Goal: Task Accomplishment & Management: Use online tool/utility

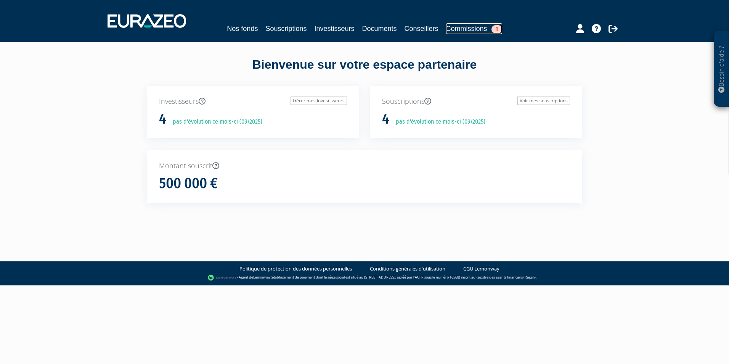
click at [480, 30] on link "Commissions 1" at bounding box center [474, 28] width 56 height 11
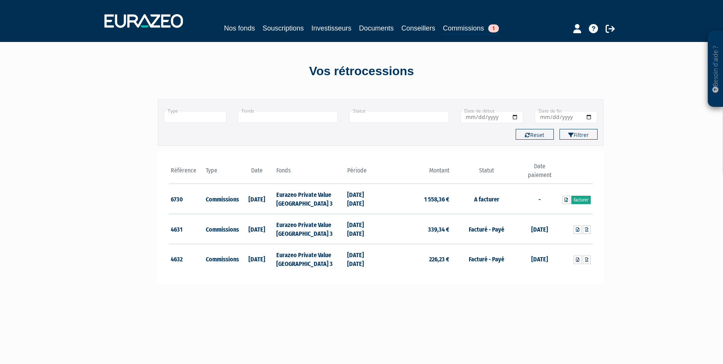
click at [585, 202] on link "Facturer" at bounding box center [581, 200] width 19 height 8
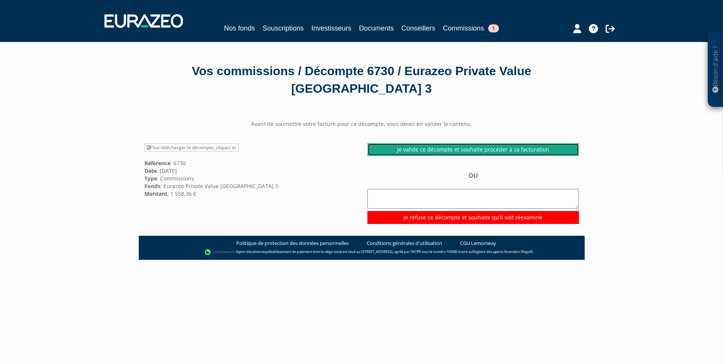
click at [499, 150] on link "Je valide ce décompte et souhaite procéder à sa facturation" at bounding box center [474, 149] width 212 height 13
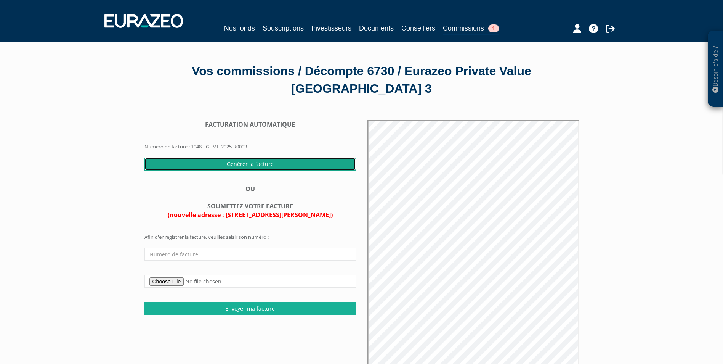
click at [284, 166] on input "Générer la facture" at bounding box center [250, 163] width 212 height 13
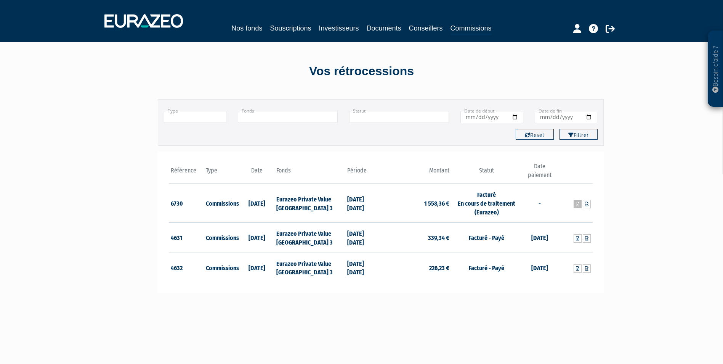
click at [576, 205] on icon at bounding box center [577, 204] width 3 height 5
click at [587, 203] on icon at bounding box center [586, 204] width 3 height 5
click at [344, 28] on link "Investisseurs" at bounding box center [339, 28] width 40 height 11
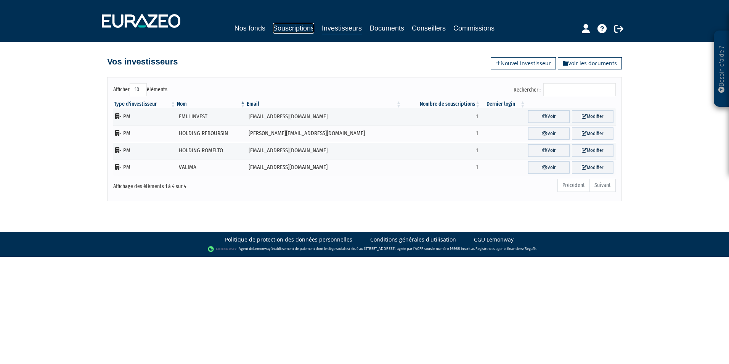
click at [284, 27] on link "Souscriptions" at bounding box center [293, 28] width 41 height 11
